Goal: Transaction & Acquisition: Download file/media

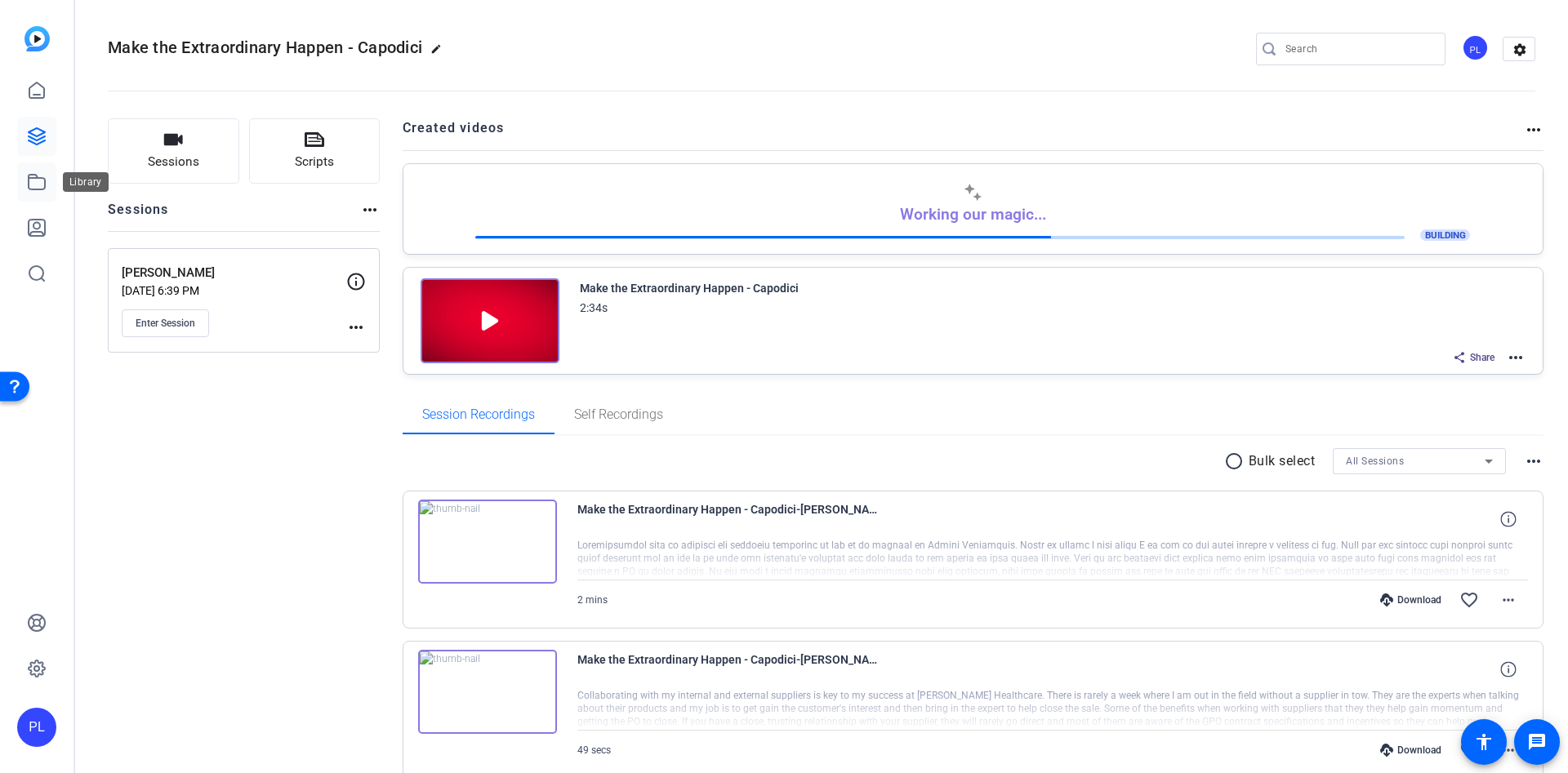
click at [35, 188] on icon at bounding box center [37, 183] width 17 height 15
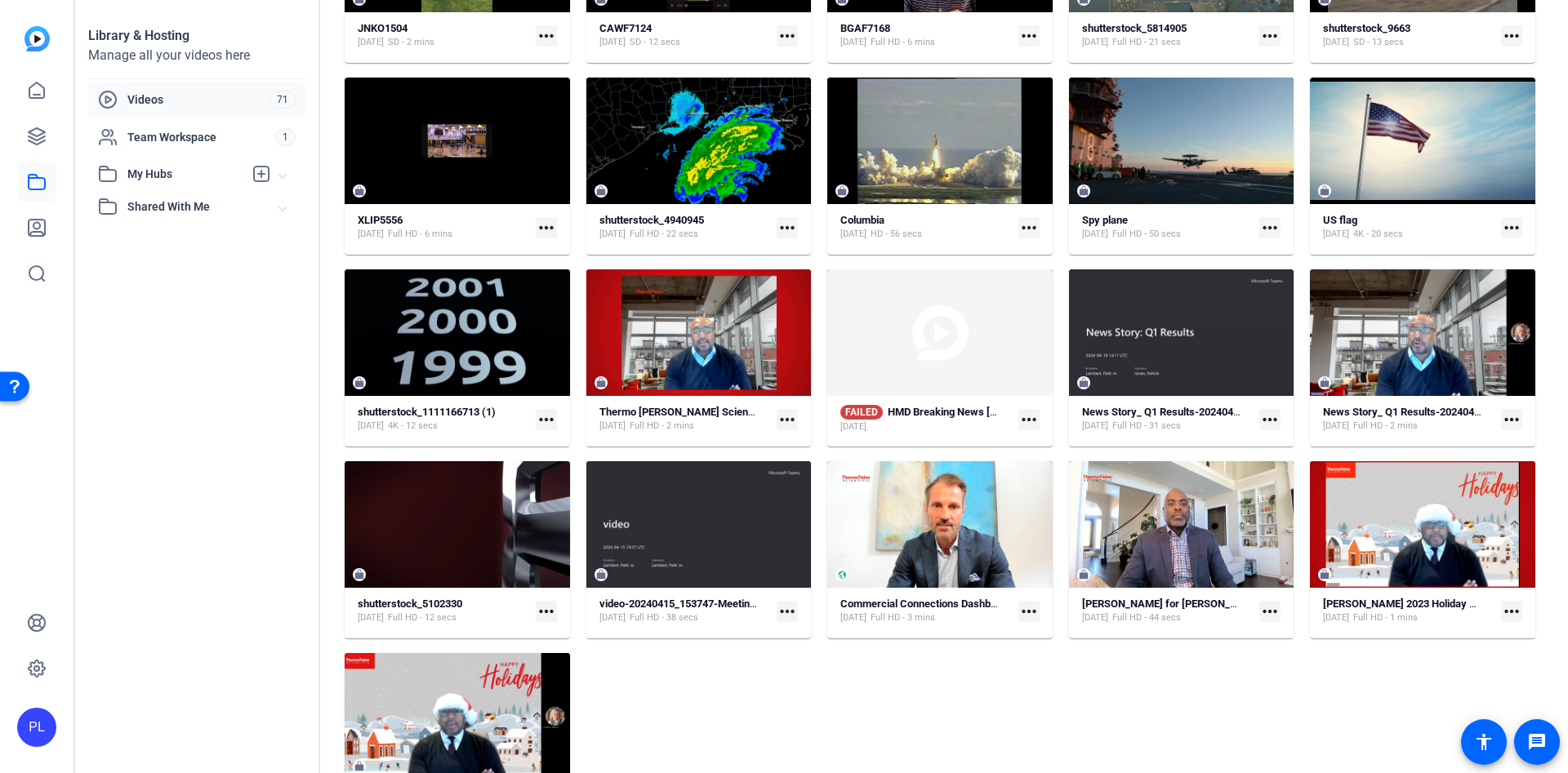
scroll to position [2233, 0]
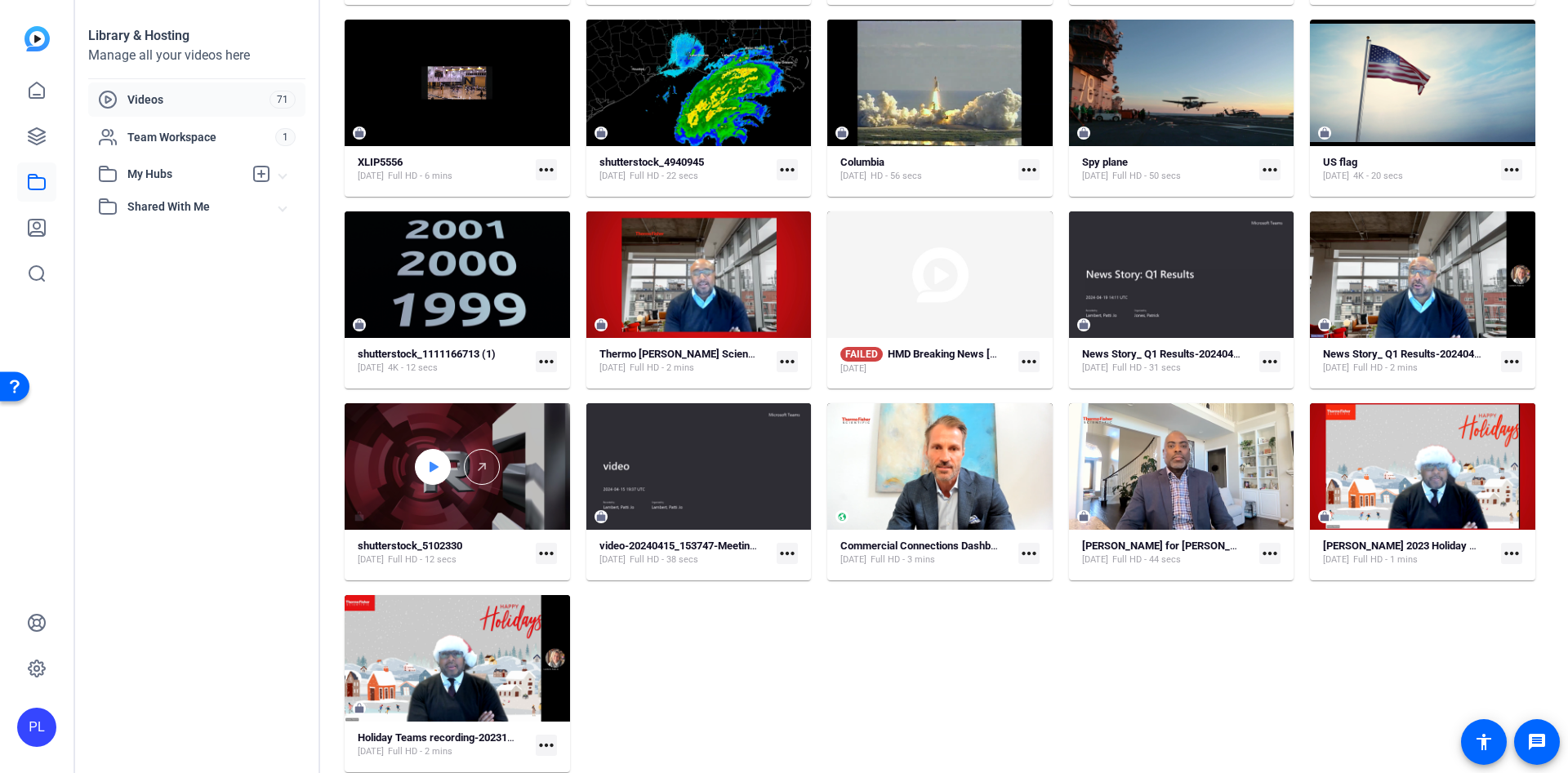
click at [435, 466] on icon at bounding box center [434, 466] width 9 height 10
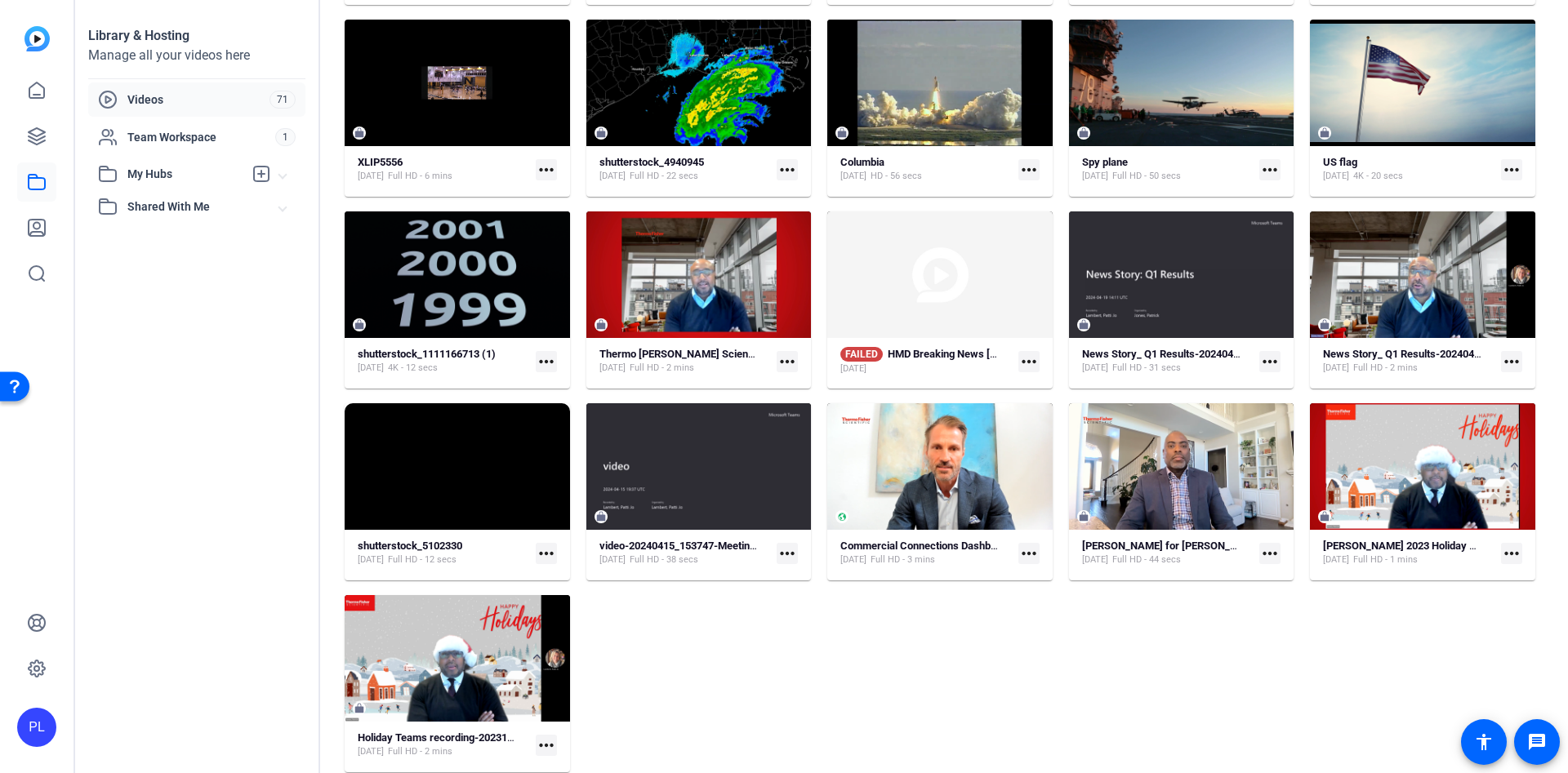
click at [542, 548] on mat-icon "more_horiz" at bounding box center [546, 553] width 21 height 21
click at [555, 567] on span "Download" at bounding box center [582, 576] width 72 height 19
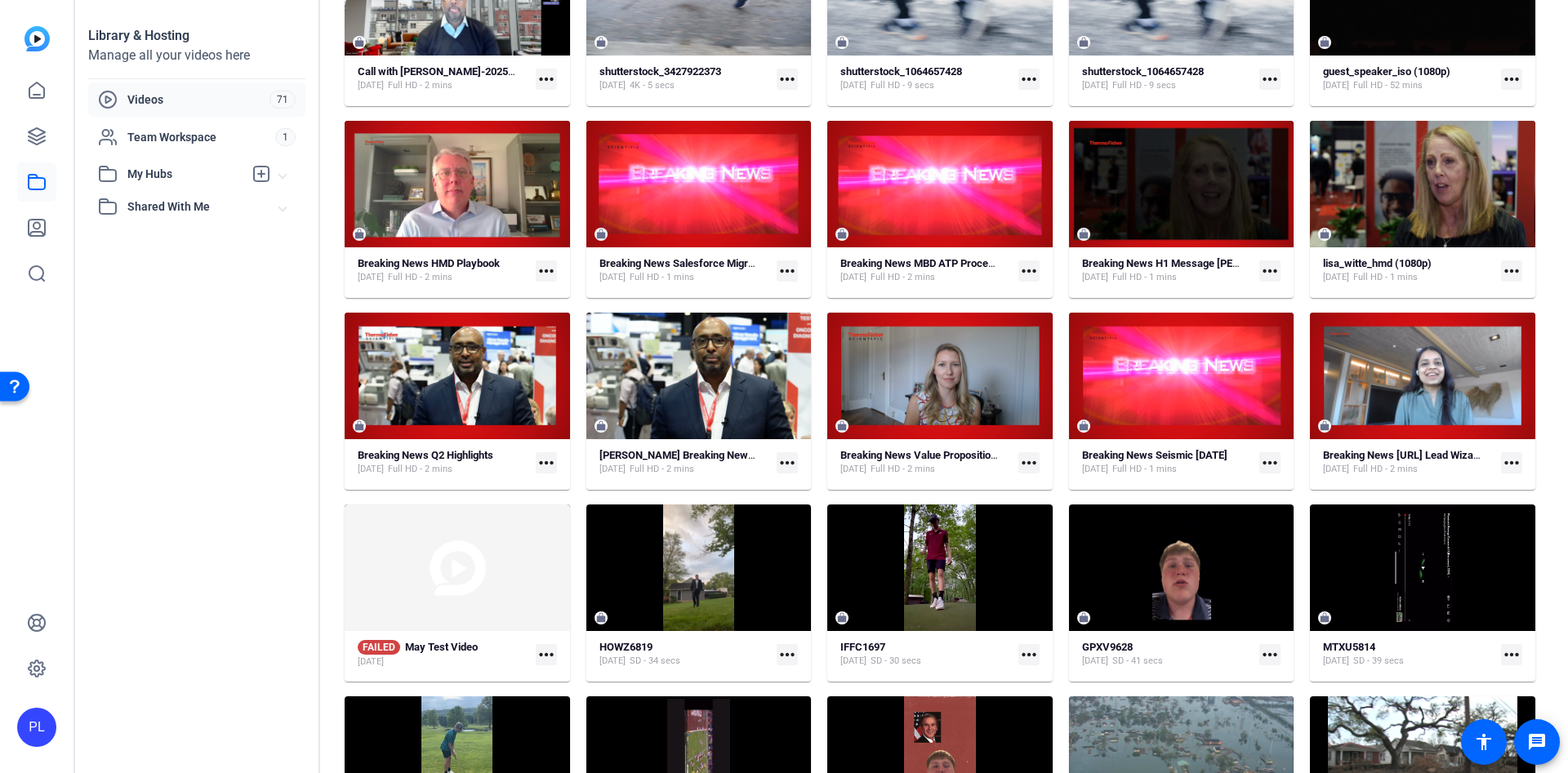
scroll to position [1253, 0]
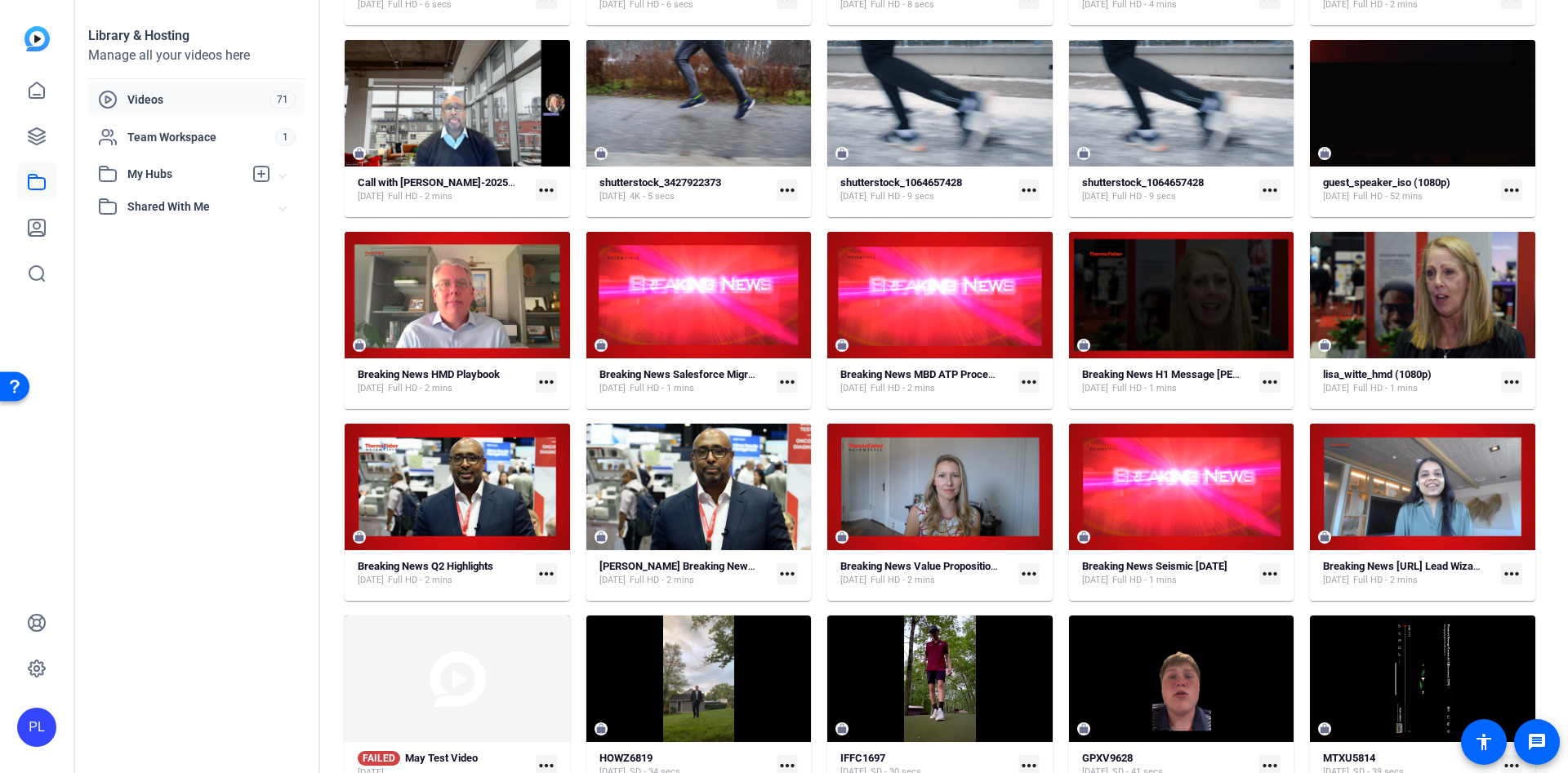
click at [245, 402] on div "Library & Hosting Manage all your videos here Videos 71 Team Workspace 1 My Hub…" at bounding box center [198, 386] width 245 height 773
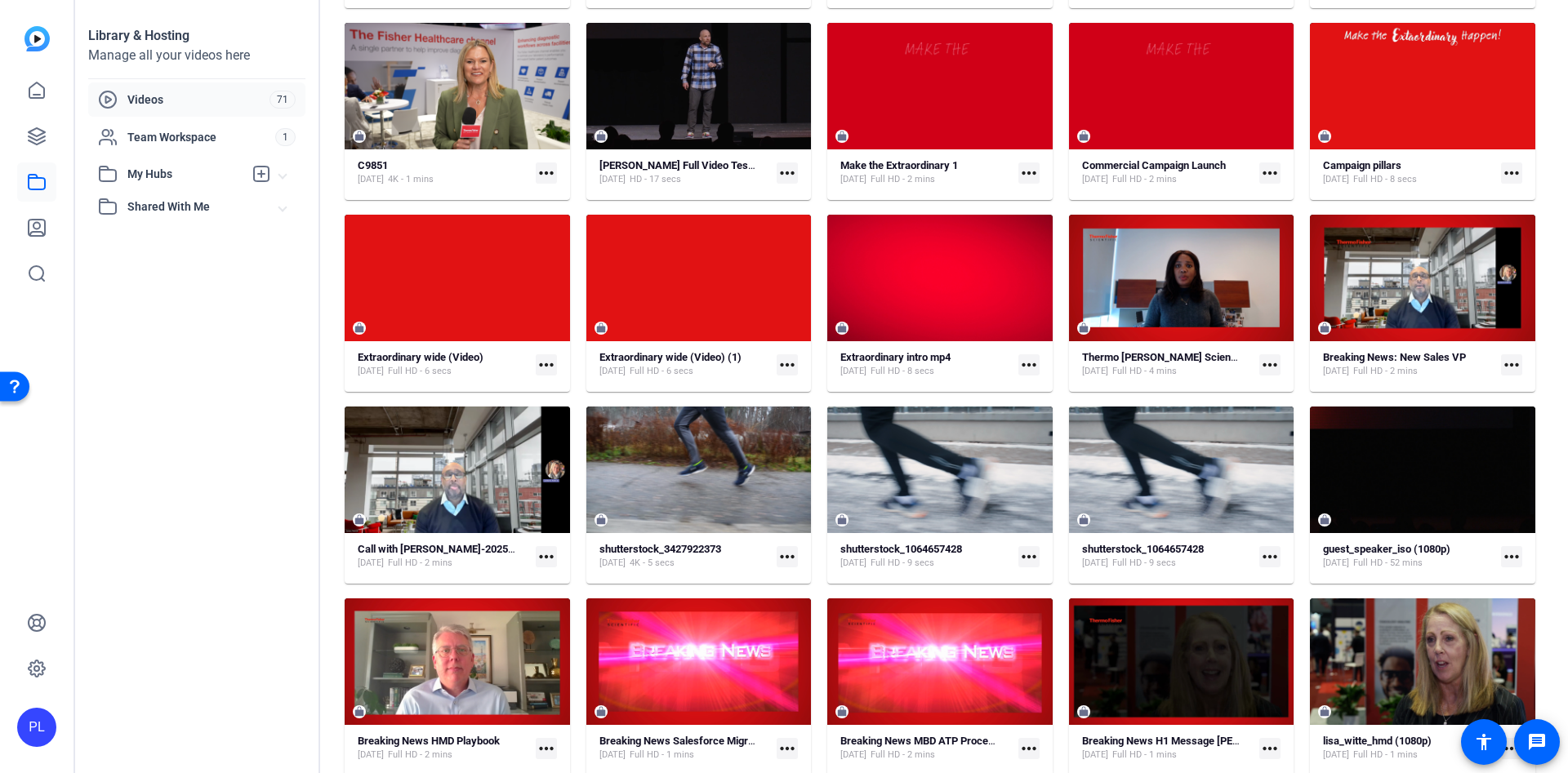
scroll to position [764, 0]
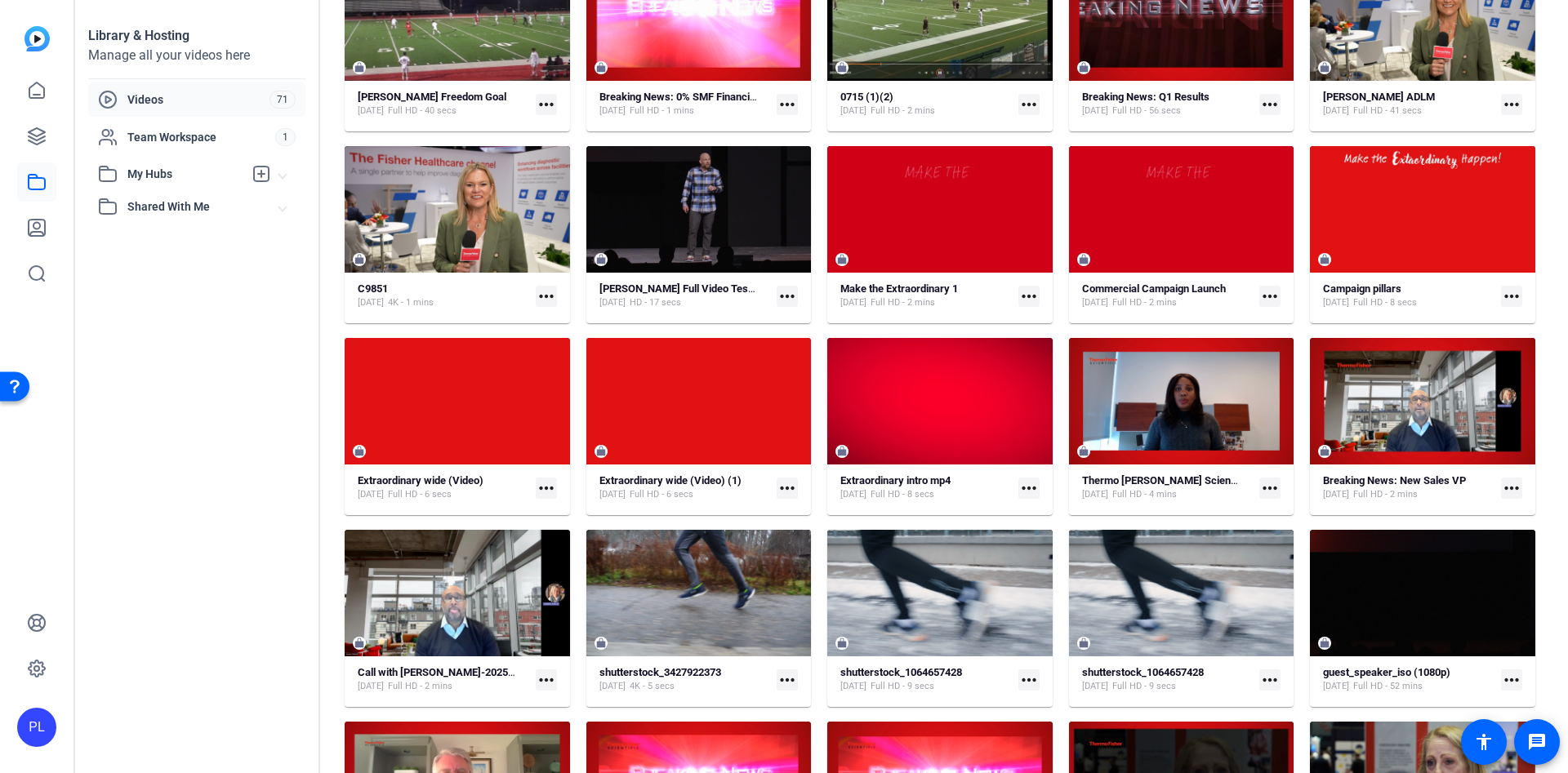
click at [1018, 482] on mat-icon "more_horiz" at bounding box center [1028, 488] width 21 height 21
click at [1026, 545] on span "Download MP4" at bounding box center [1061, 551] width 72 height 19
click at [769, 489] on div "Extraordinary wide (Video) (1) [DATE] Full HD - 6 secs more_horiz" at bounding box center [699, 488] width 199 height 29
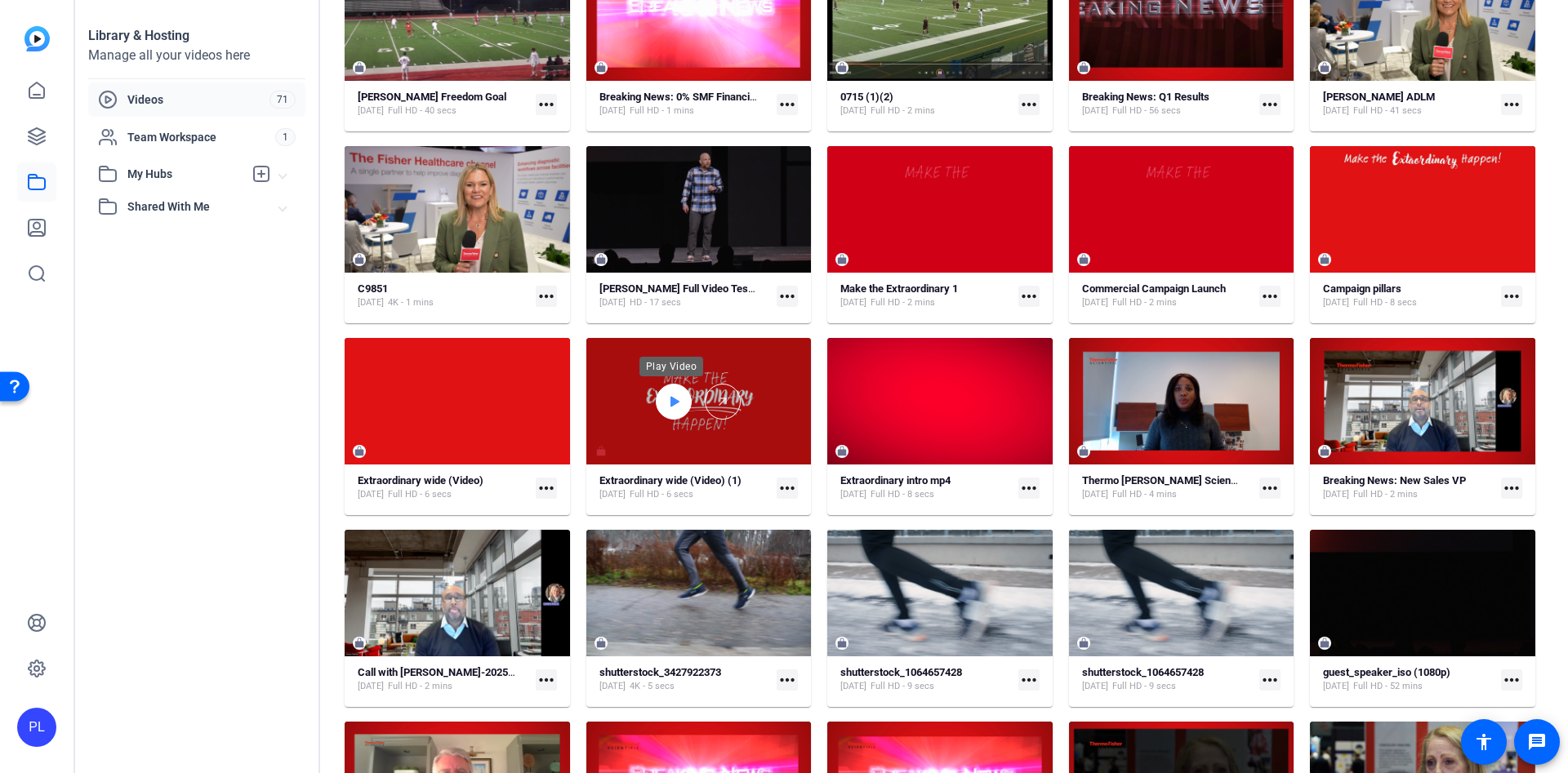
click at [672, 403] on icon at bounding box center [674, 401] width 13 height 19
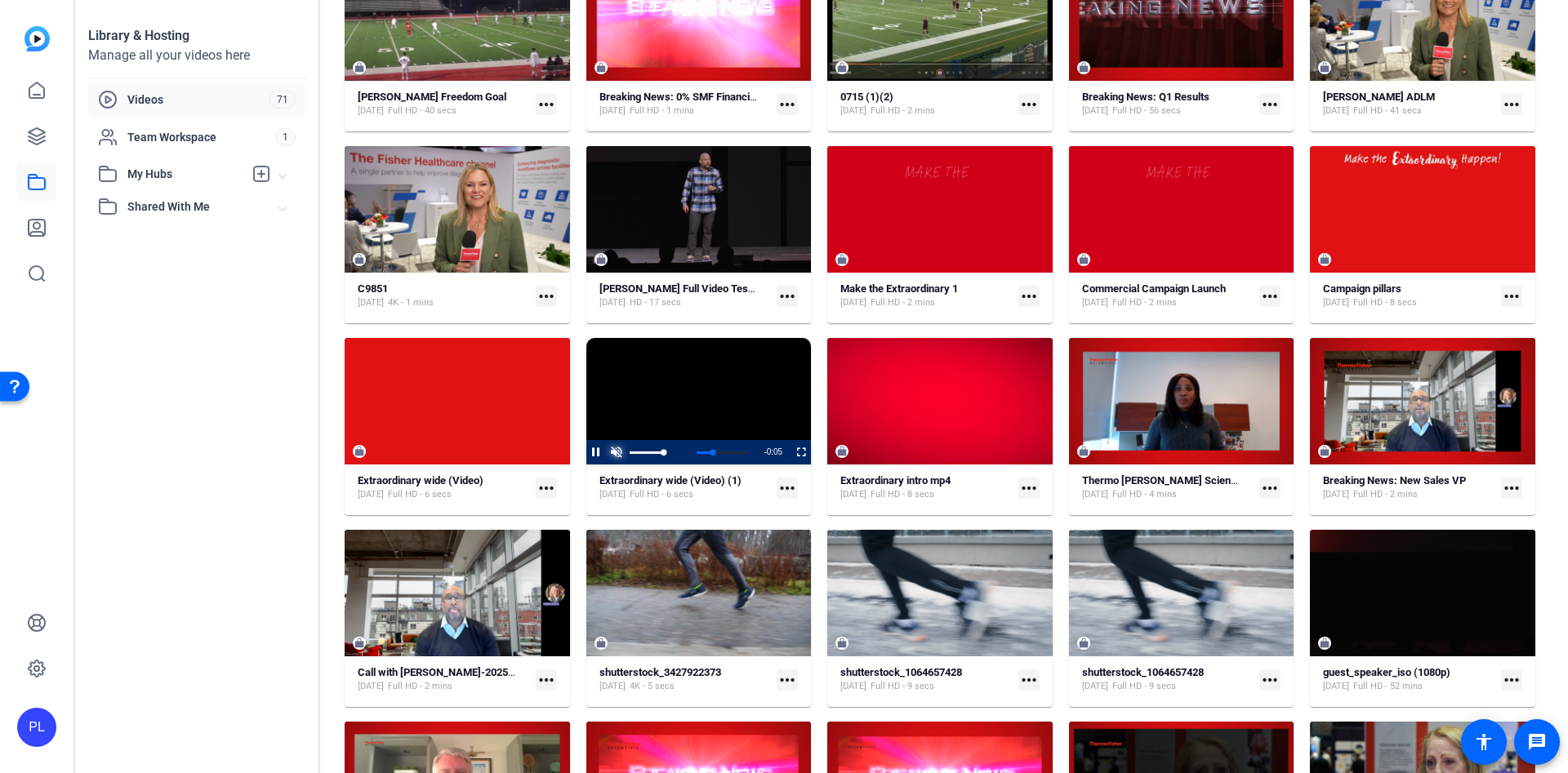
click at [616, 452] on span "Video Player" at bounding box center [617, 452] width 20 height 0
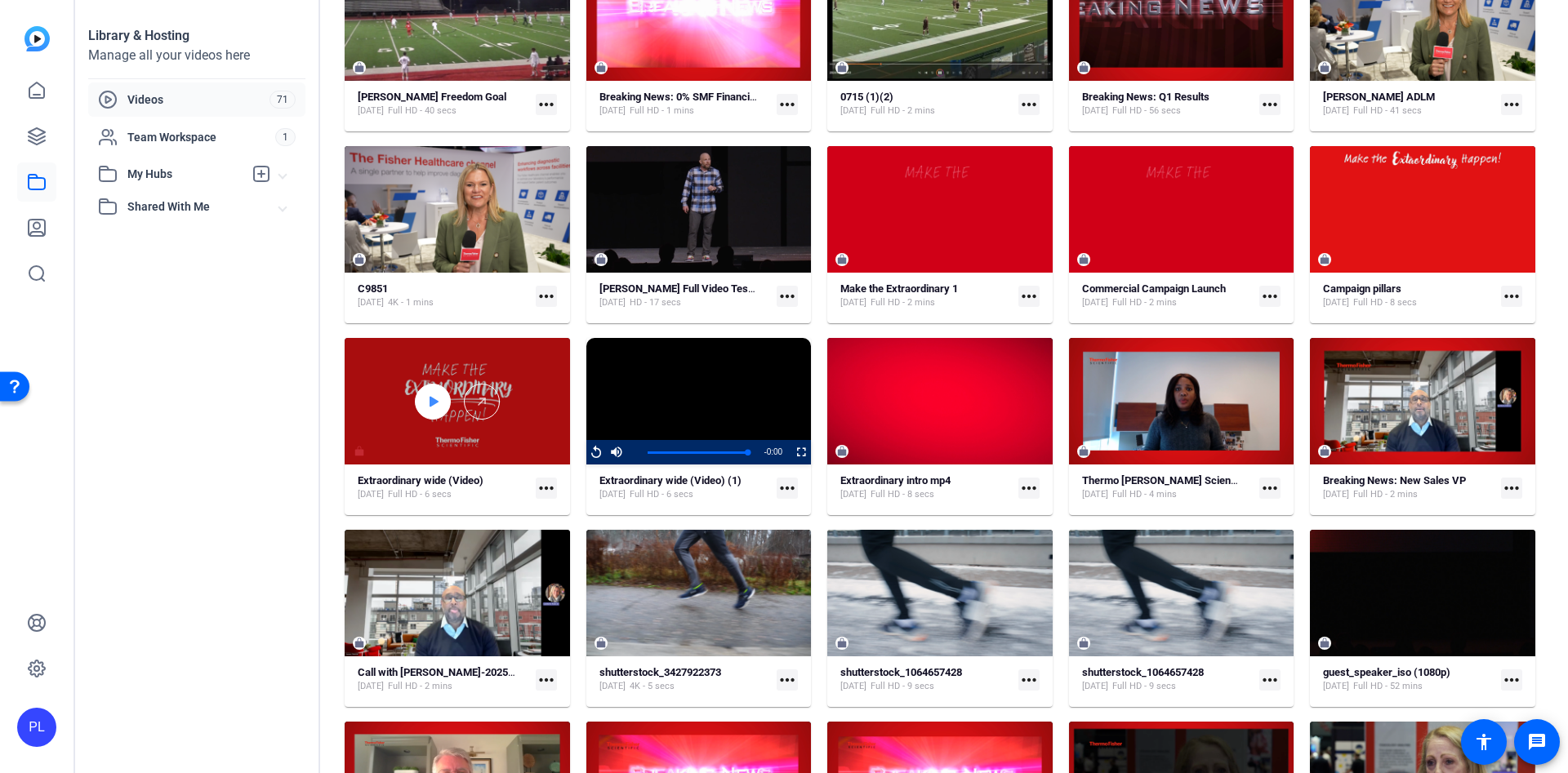
click at [437, 399] on icon at bounding box center [433, 401] width 13 height 19
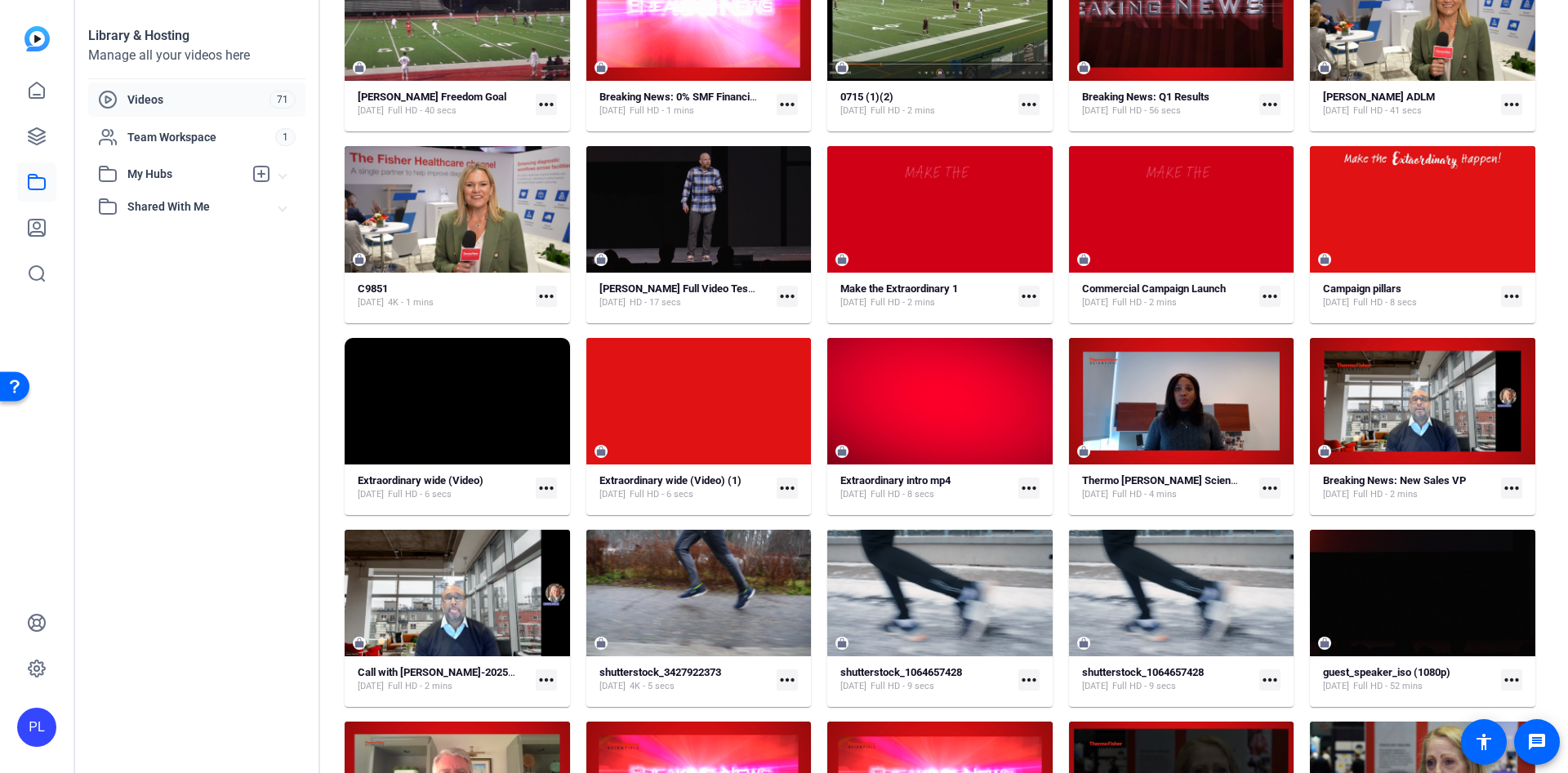
click at [545, 479] on mat-icon "more_horiz" at bounding box center [546, 488] width 21 height 21
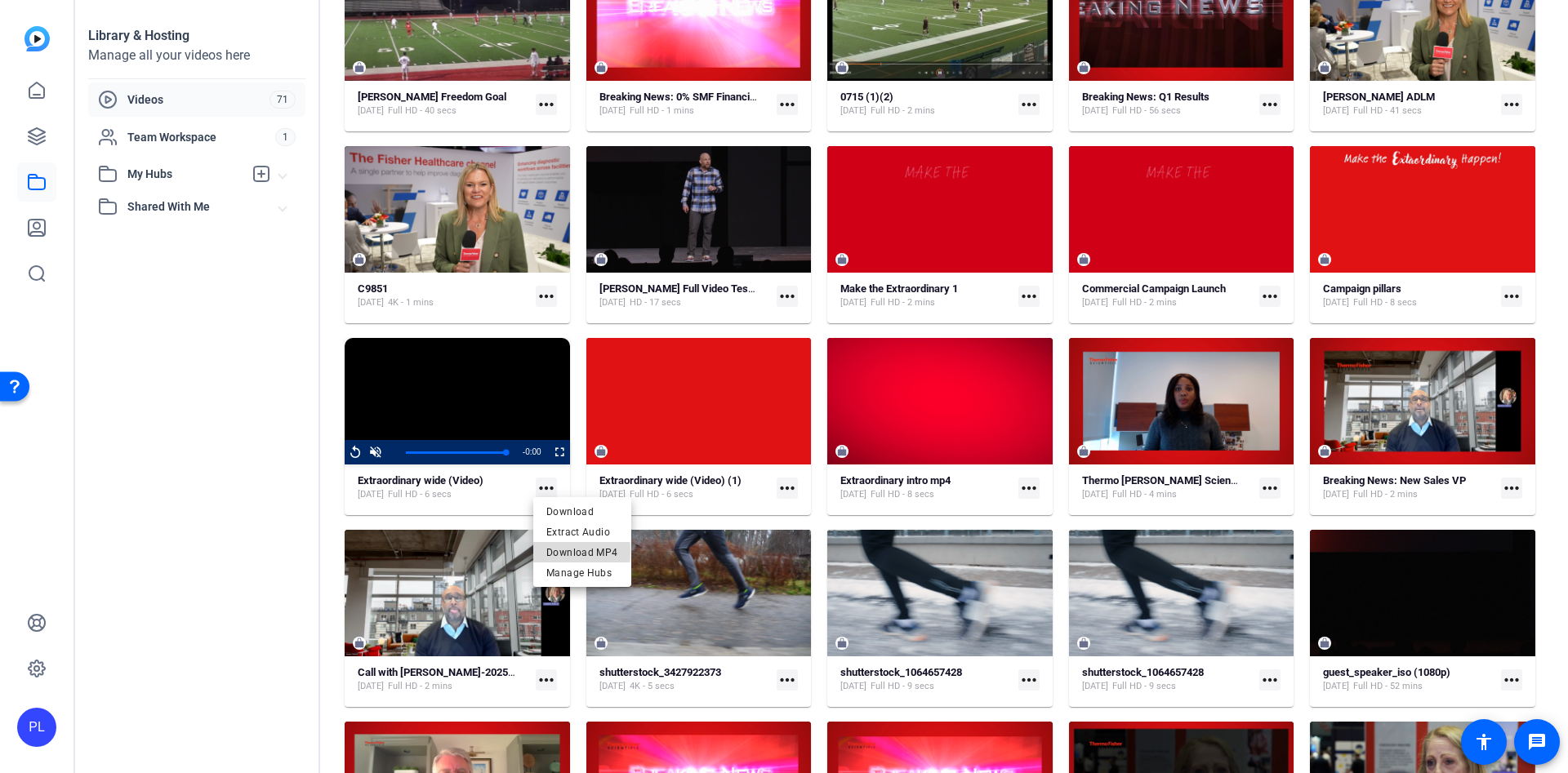
click at [550, 551] on span "Download MP4" at bounding box center [582, 551] width 72 height 19
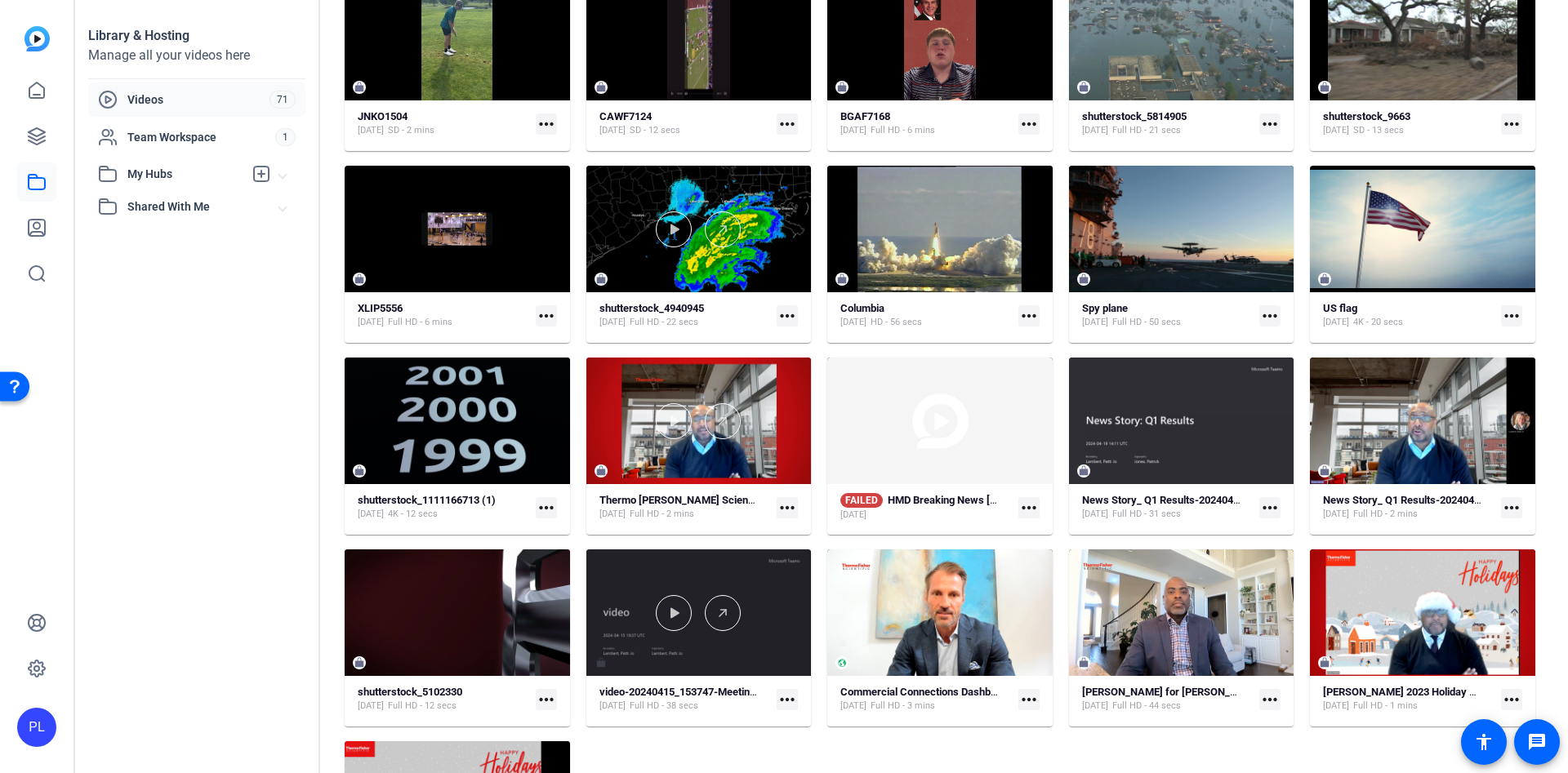
scroll to position [2233, 0]
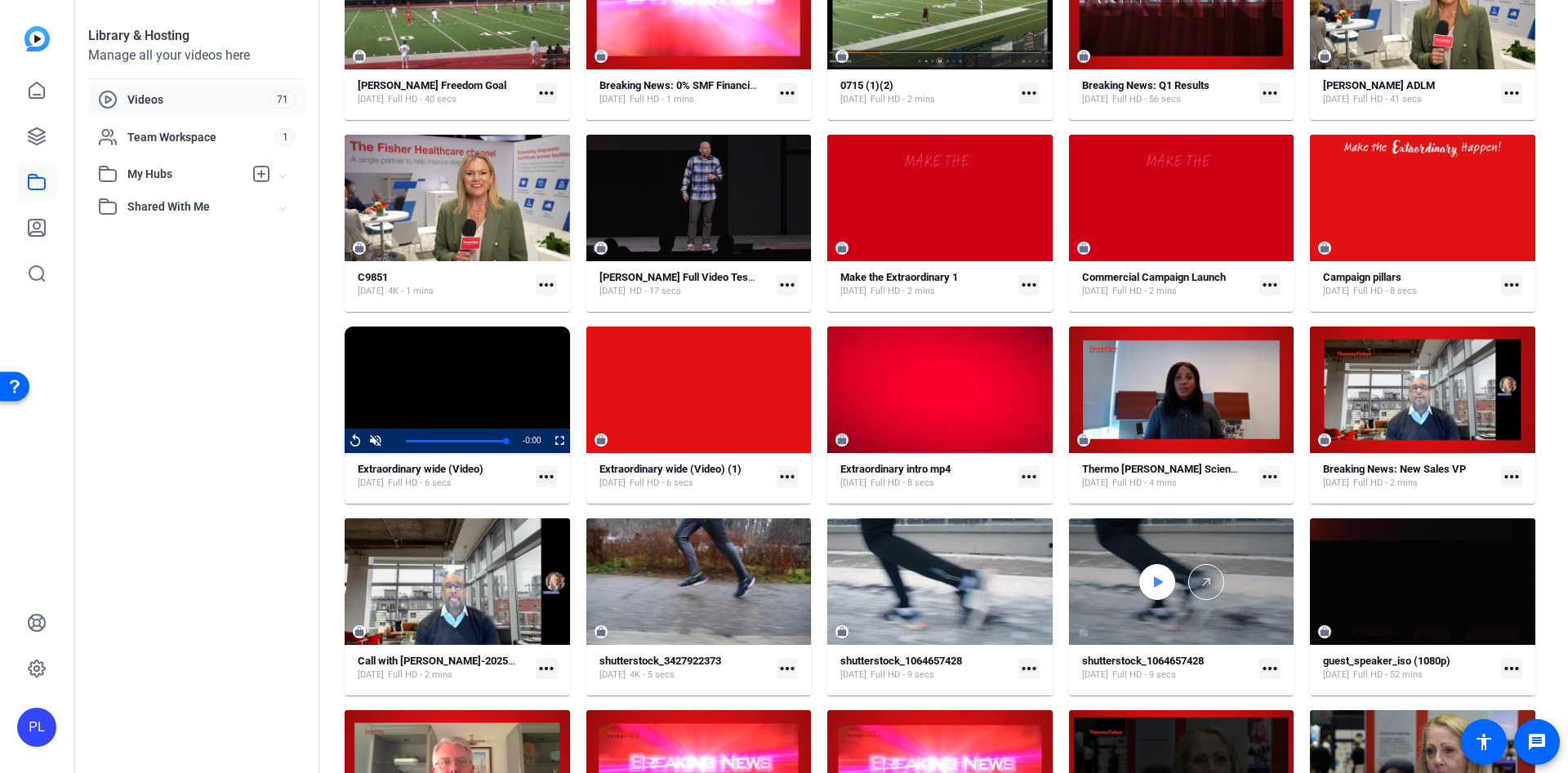
scroll to position [764, 0]
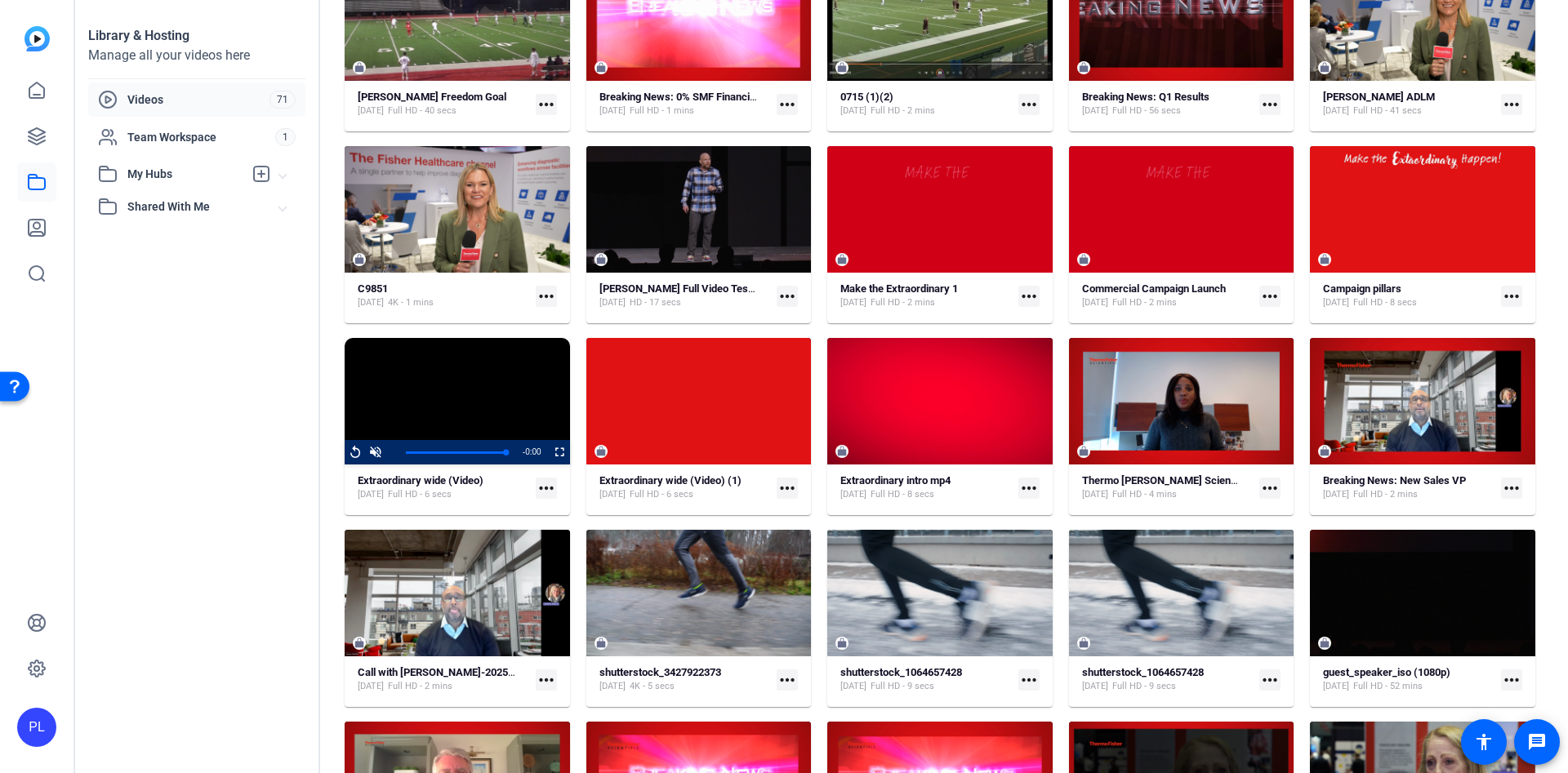
click at [1501, 298] on mat-icon "more_horiz" at bounding box center [1511, 296] width 21 height 21
click at [1484, 367] on span "Download MP4" at bounding box center [1462, 360] width 72 height 19
click at [1546, 303] on div "Videos filter_list Recent Upload File BUILDING Make the Extraordinary Happen - …" at bounding box center [939, 386] width 1240 height 773
